Goal: Information Seeking & Learning: Learn about a topic

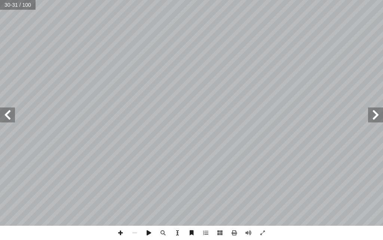
click at [371, 118] on span at bounding box center [375, 114] width 15 height 15
click at [9, 113] on span at bounding box center [7, 114] width 15 height 15
click at [373, 110] on span at bounding box center [375, 114] width 15 height 15
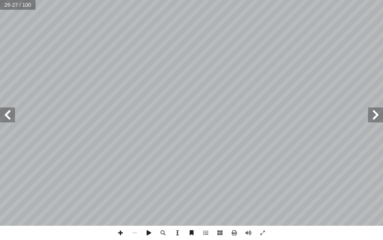
click at [3, 113] on span at bounding box center [7, 114] width 15 height 15
click at [10, 117] on span at bounding box center [7, 114] width 15 height 15
click at [374, 117] on span at bounding box center [375, 114] width 15 height 15
click at [8, 114] on span at bounding box center [7, 114] width 15 height 15
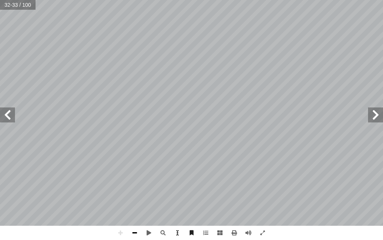
click at [135, 233] on span at bounding box center [135, 233] width 14 height 14
click at [10, 121] on span at bounding box center [7, 114] width 15 height 15
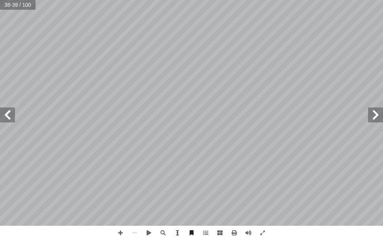
click at [377, 117] on span at bounding box center [375, 114] width 15 height 15
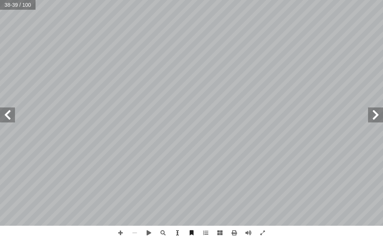
click at [377, 117] on span at bounding box center [375, 114] width 15 height 15
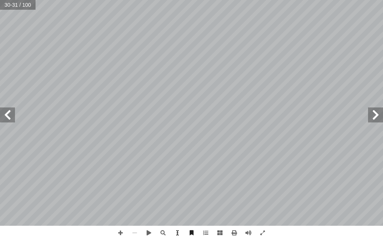
click at [377, 117] on span at bounding box center [375, 114] width 15 height 15
click at [7, 116] on span at bounding box center [7, 114] width 15 height 15
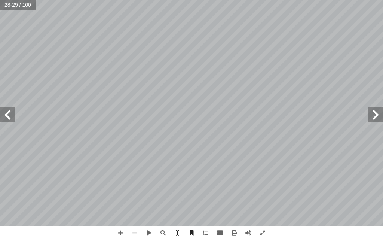
click at [378, 112] on span at bounding box center [375, 114] width 15 height 15
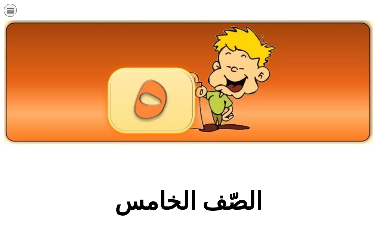
scroll to position [435, 0]
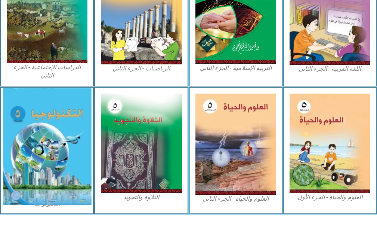
click at [62, 132] on img at bounding box center [47, 146] width 89 height 117
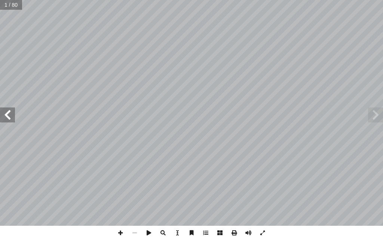
click at [6, 111] on span at bounding box center [7, 114] width 15 height 15
click at [1, 114] on span at bounding box center [7, 114] width 15 height 15
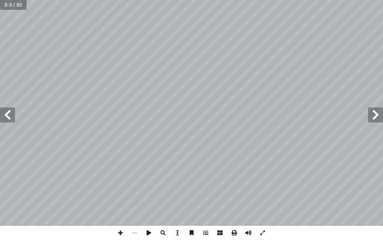
click at [1, 114] on span at bounding box center [7, 114] width 15 height 15
click at [371, 117] on span at bounding box center [375, 114] width 15 height 15
